Goal: Submit feedback/report problem: Submit feedback/report problem

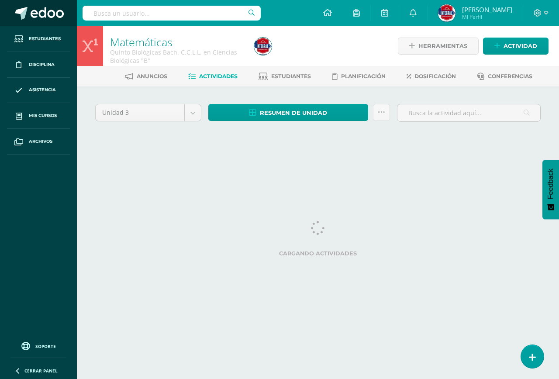
click at [41, 16] on span at bounding box center [47, 13] width 33 height 13
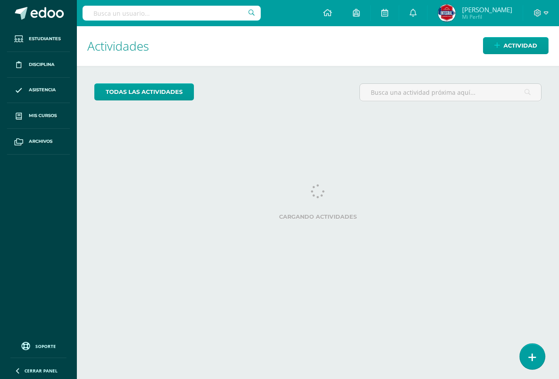
click at [531, 348] on link at bounding box center [531, 355] width 25 height 25
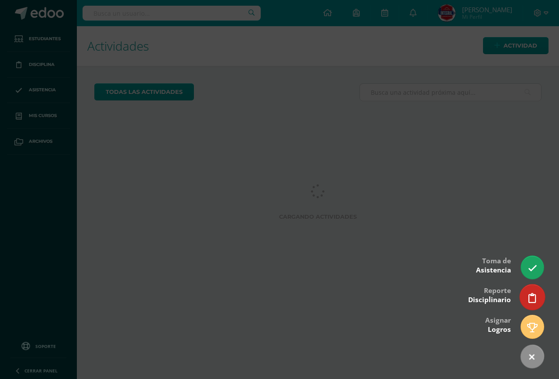
click at [533, 295] on icon at bounding box center [532, 298] width 8 height 10
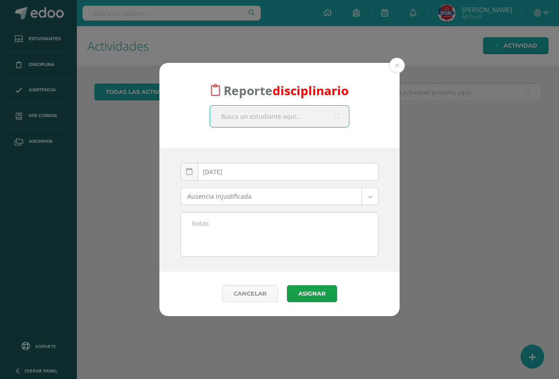
click at [259, 100] on div "Reporte disciplinario" at bounding box center [279, 106] width 240 height 86
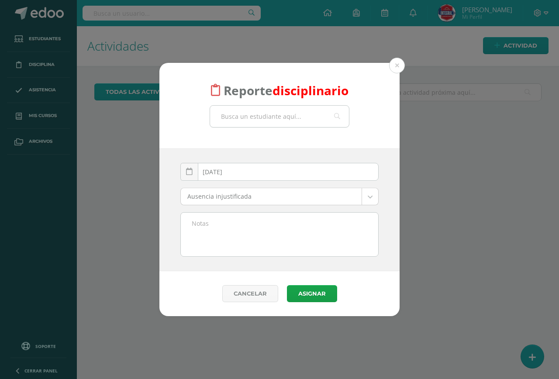
click at [261, 110] on input "text" at bounding box center [279, 116] width 139 height 21
type input "luis"
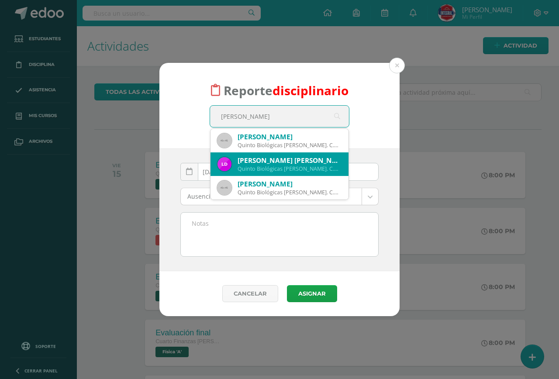
click at [268, 153] on div "Luis Angel Daniel del Cid Barrios Quinto Biológicas Bach. C.C.L.L. en Ciencias …" at bounding box center [279, 164] width 124 height 24
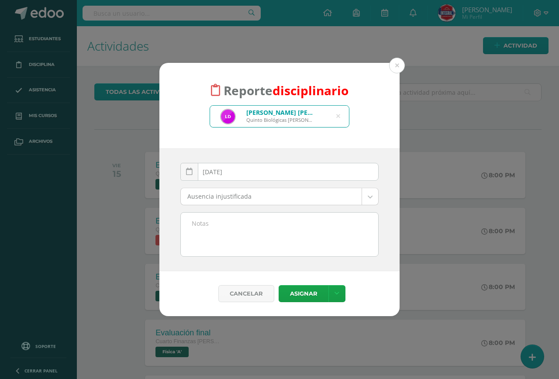
click at [242, 197] on body "Reporte disciplinario Luis Angel Daniel del Cid Barrios Quinto Biológicas Bach.…" at bounding box center [279, 189] width 559 height 379
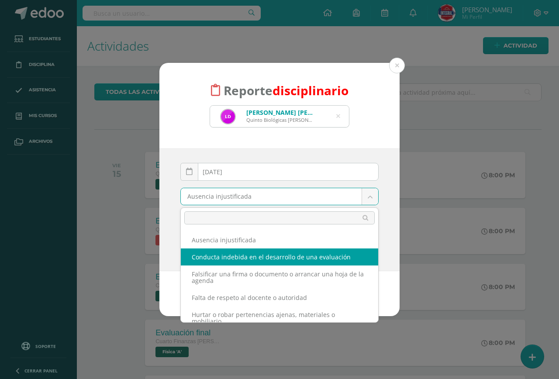
select select "57"
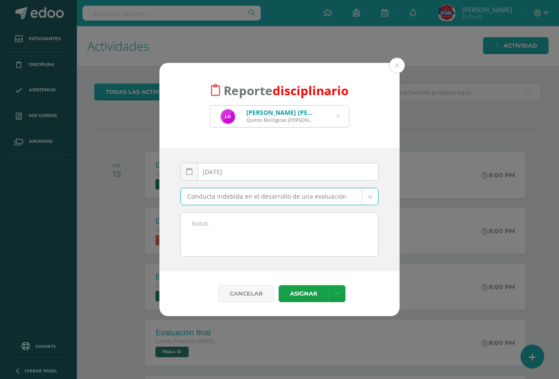
click at [206, 221] on textarea at bounding box center [279, 235] width 197 height 44
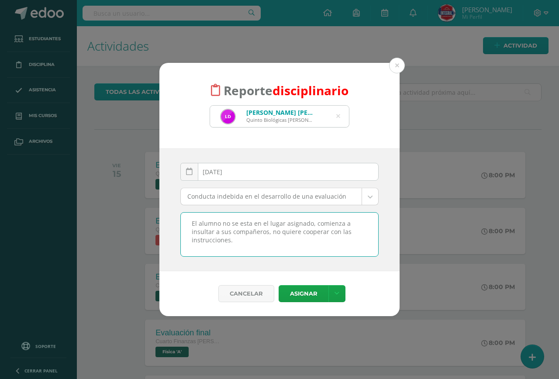
click at [256, 241] on textarea "El alumno no se esta en el lugar asignado, comienza a insultar a sus compañeros…" at bounding box center [279, 235] width 197 height 44
type textarea "El alumno no se esta en el lugar asignado, comienza a insultar a sus compañeros…"
